Goal: Complete application form

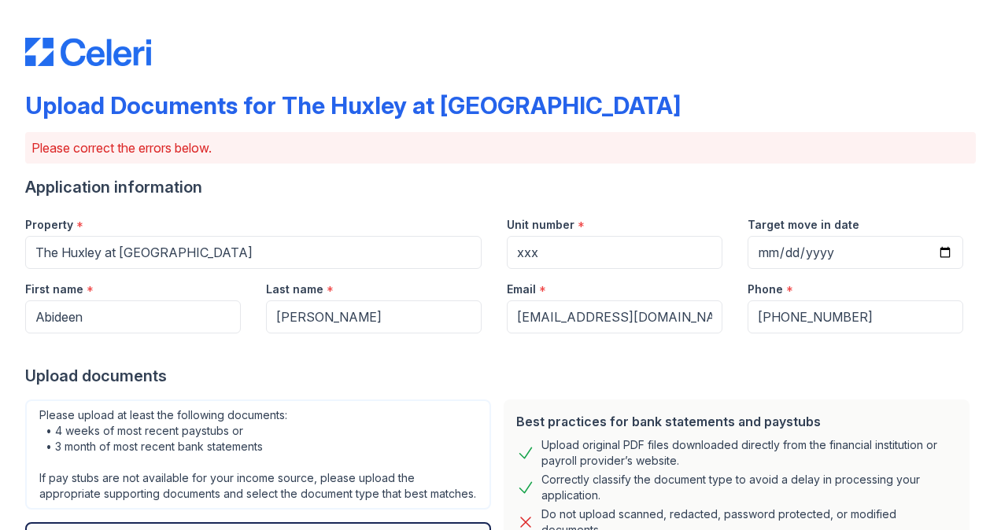
scroll to position [470, 0]
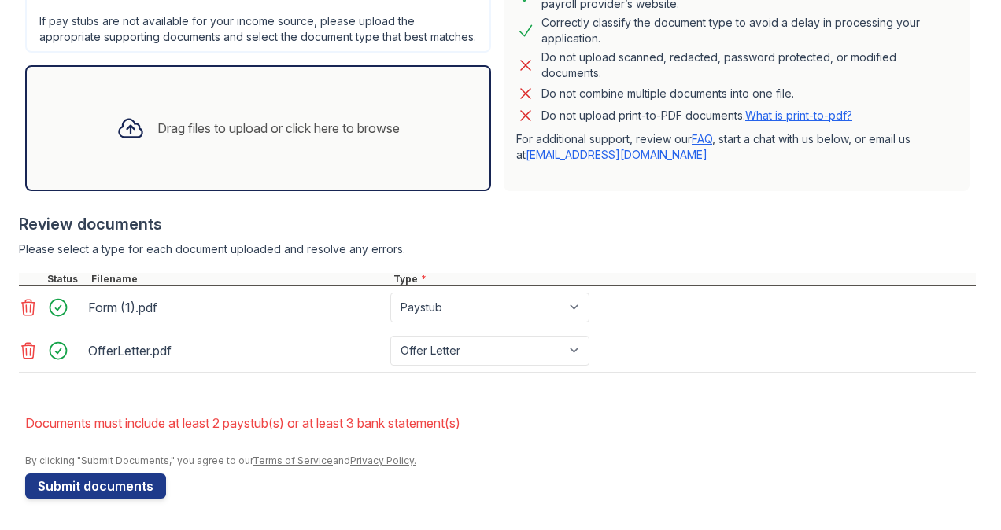
click at [205, 149] on div "Drag files to upload or click here to browse" at bounding box center [258, 127] width 308 height 53
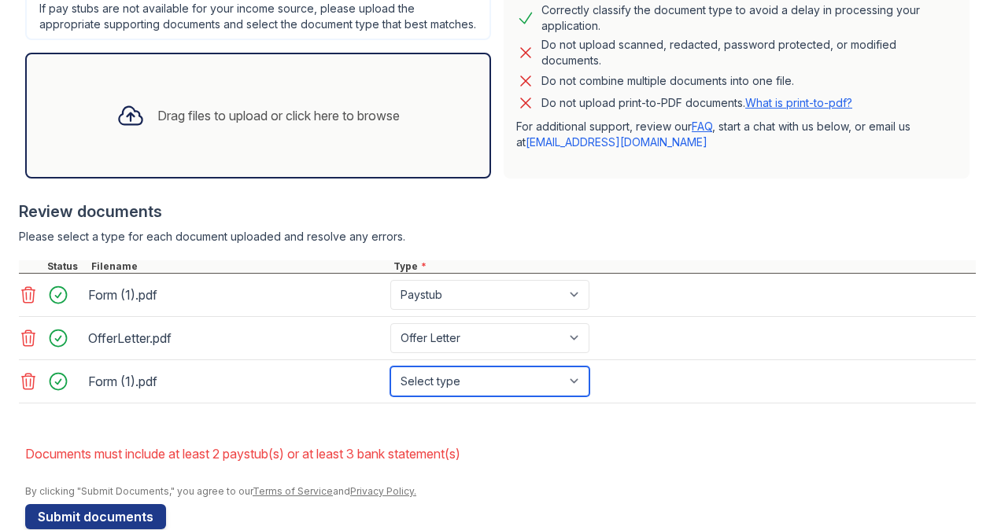
click at [430, 390] on select "Select type Paystub Bank Statement Offer Letter Tax Documents Benefit Award Let…" at bounding box center [489, 382] width 199 height 30
select select "paystub"
click at [390, 378] on select "Select type Paystub Bank Statement Offer Letter Tax Documents Benefit Award Let…" at bounding box center [489, 382] width 199 height 30
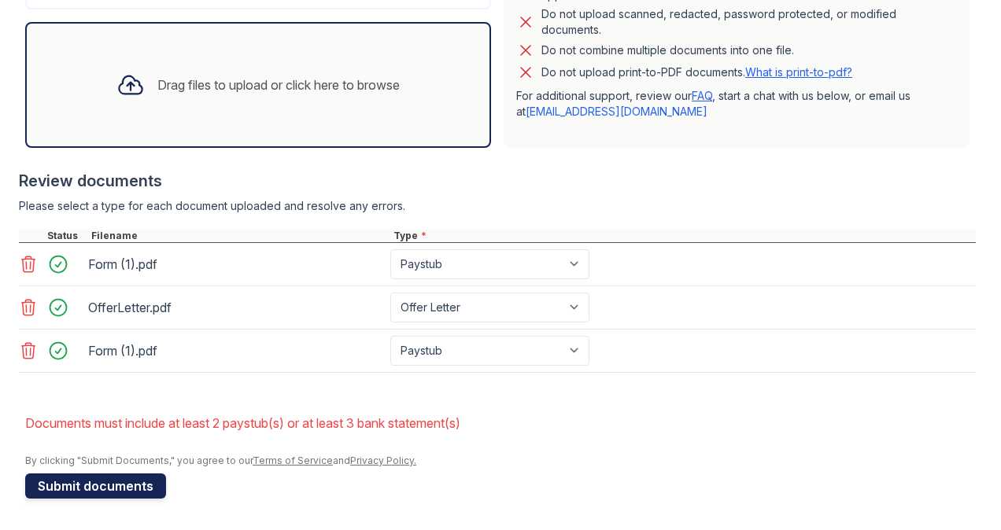
click at [126, 476] on button "Submit documents" at bounding box center [95, 486] width 141 height 25
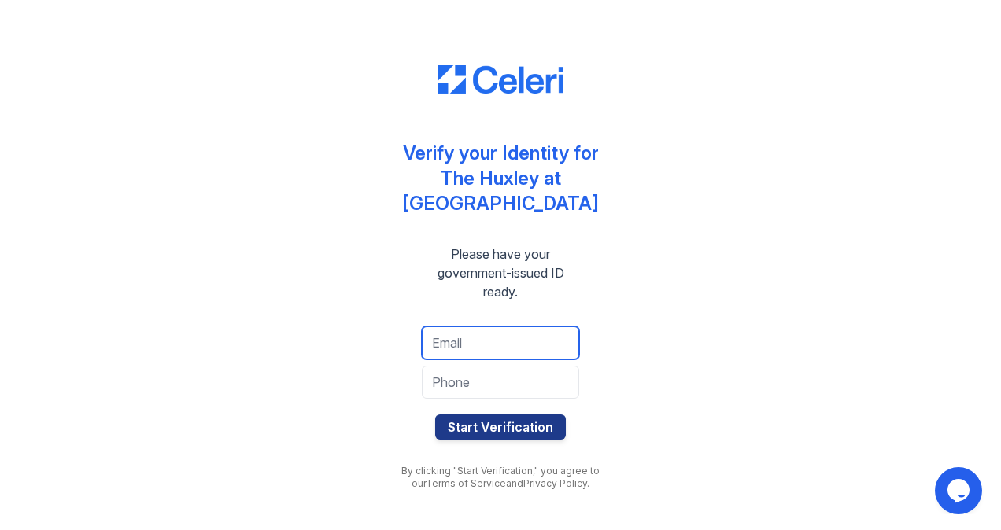
click at [461, 333] on input "email" at bounding box center [500, 342] width 157 height 33
type input "[EMAIL_ADDRESS][DOMAIN_NAME]"
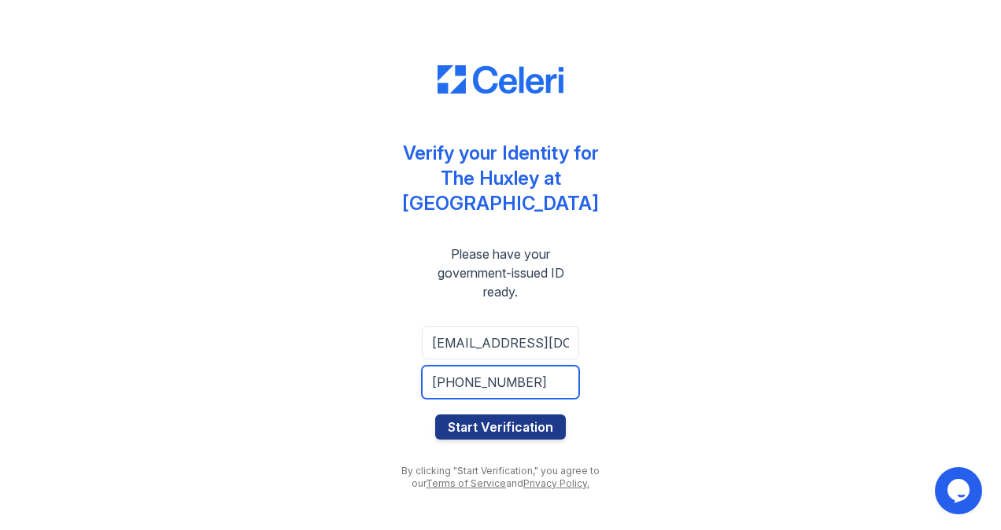
drag, startPoint x: 450, startPoint y: 382, endPoint x: 422, endPoint y: 379, distance: 27.7
click at [422, 379] on input "[PHONE_NUMBER]" at bounding box center [500, 382] width 157 height 33
type input "4099190520"
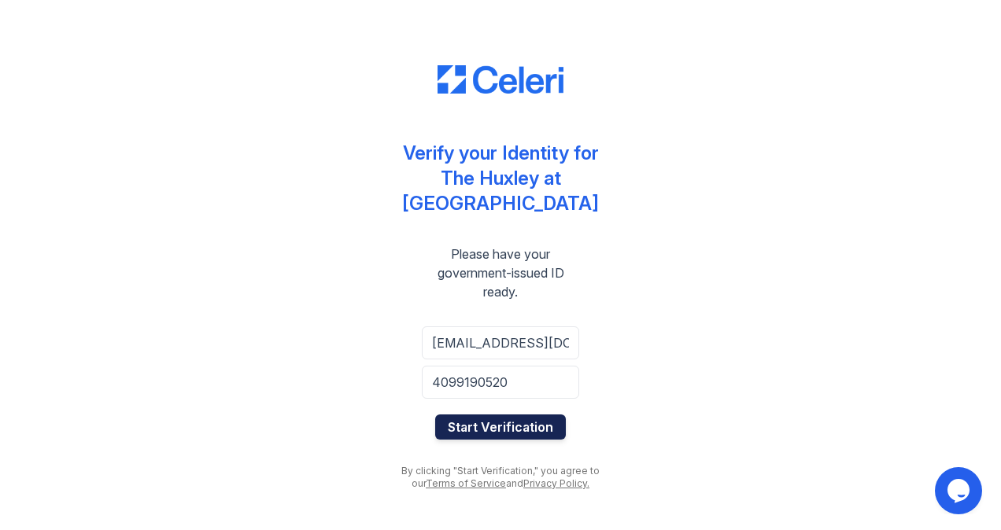
click at [472, 430] on button "Start Verification" at bounding box center [500, 427] width 131 height 25
